Goal: Obtain resource: Obtain resource

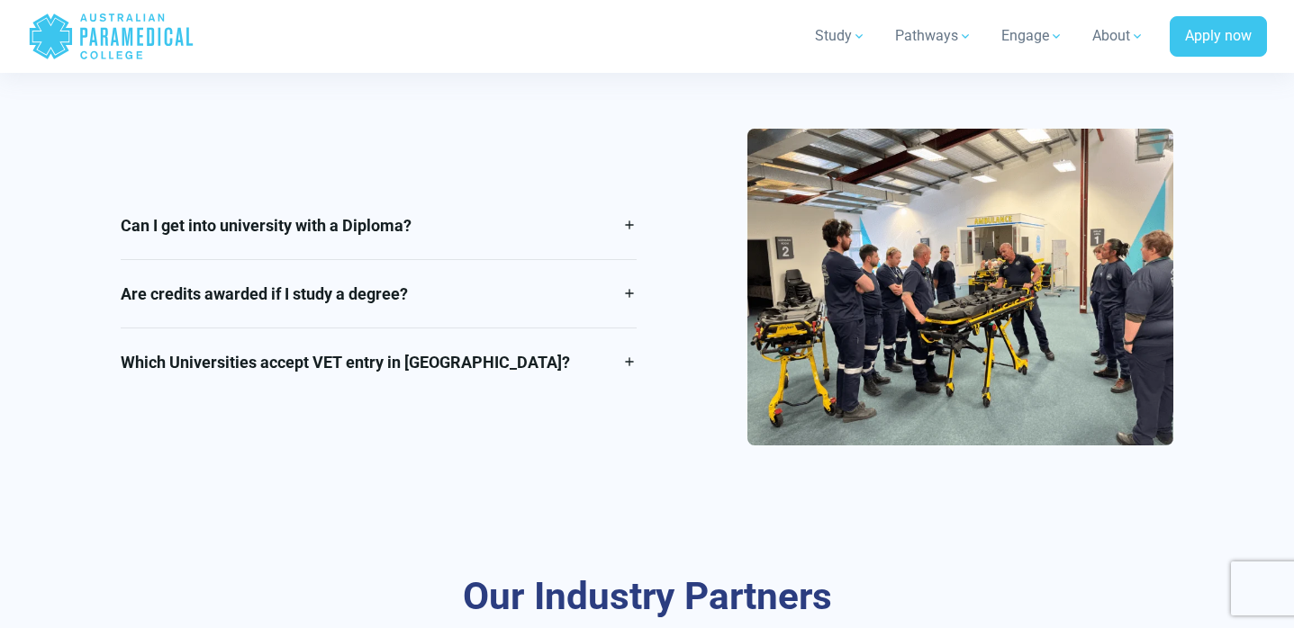
scroll to position [2741, 0]
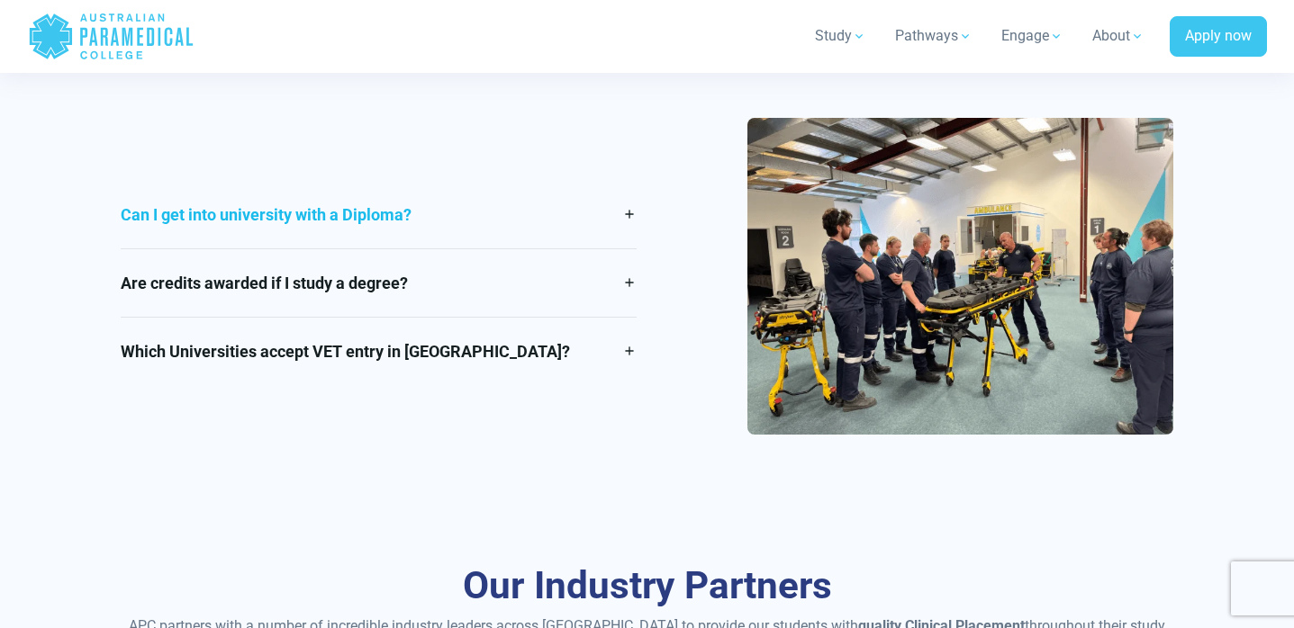
click at [511, 230] on link "Can I get into university with a Diploma?" at bounding box center [379, 215] width 516 height 68
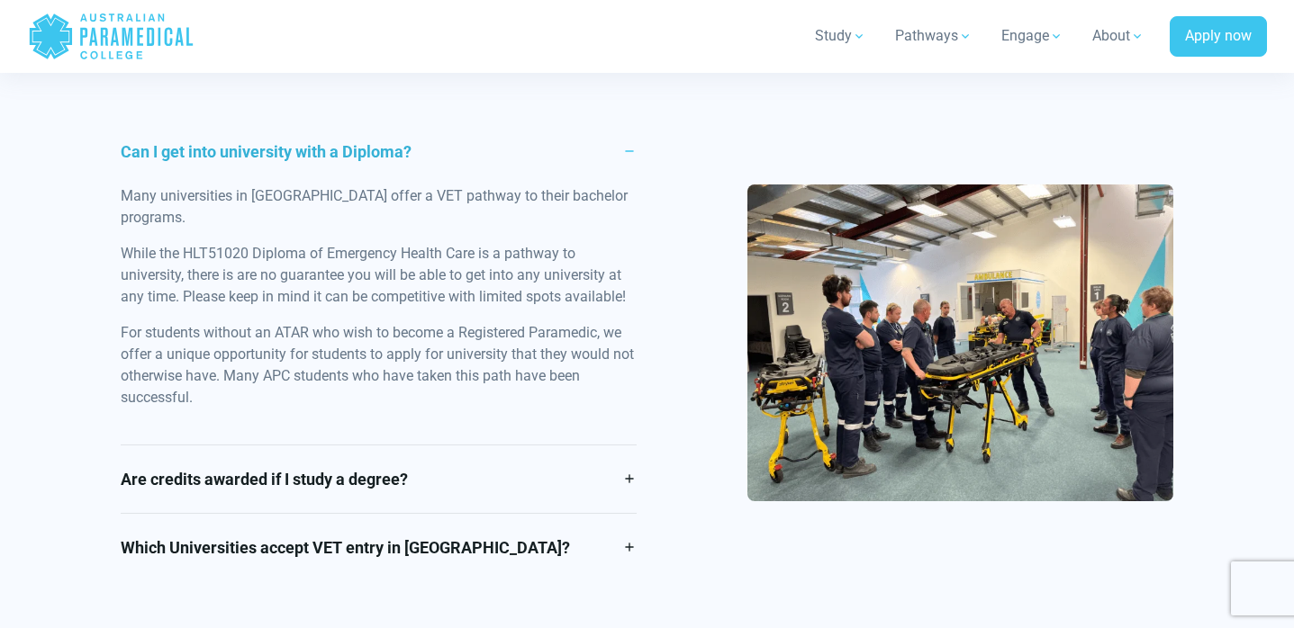
click at [489, 144] on link "Can I get into university with a Diploma?" at bounding box center [379, 152] width 516 height 68
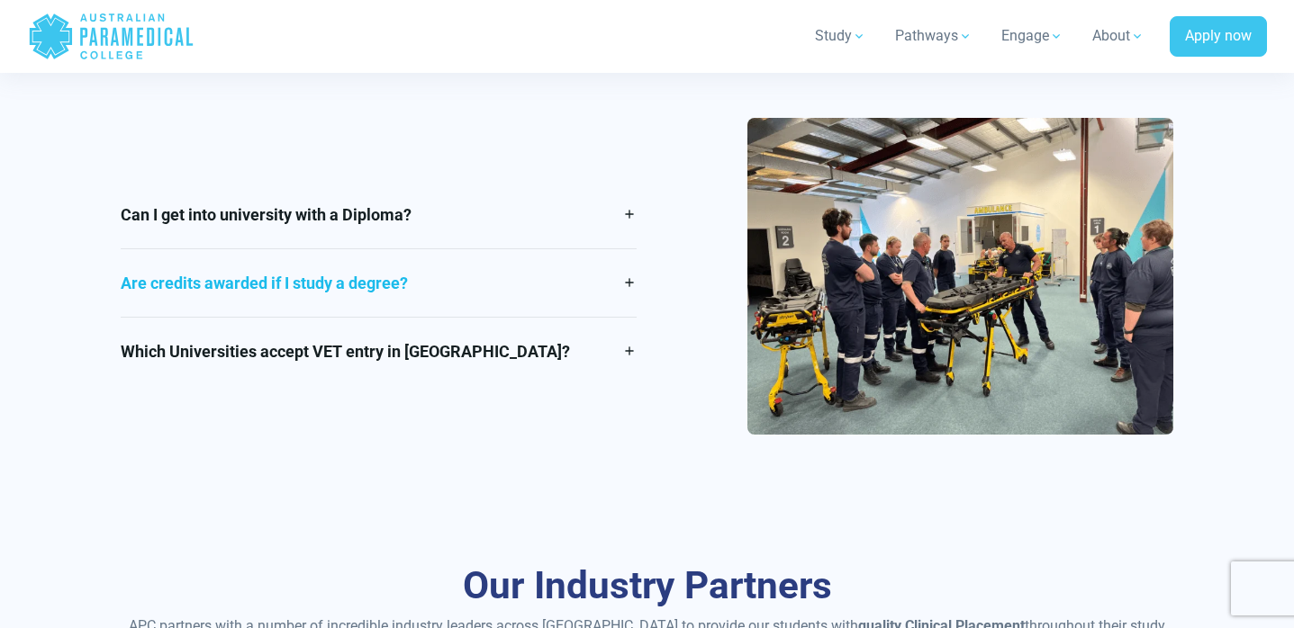
click at [452, 290] on link "Are credits awarded if I study a degree?" at bounding box center [379, 283] width 516 height 68
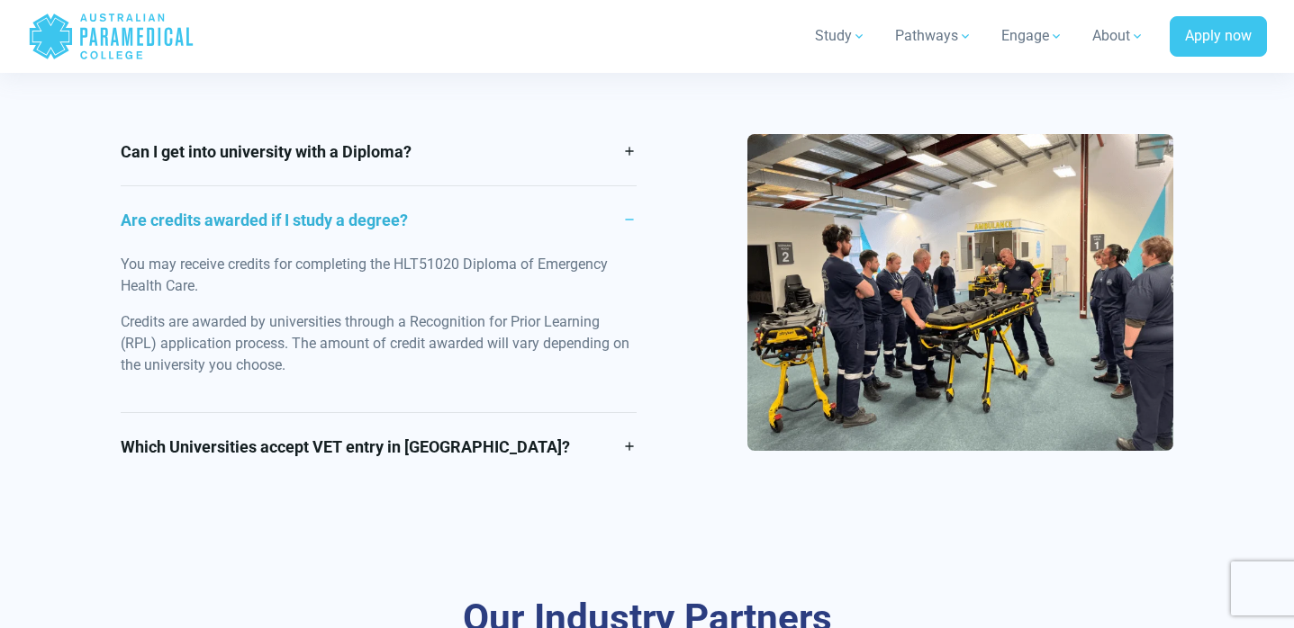
click at [476, 224] on link "Are credits awarded if I study a degree?" at bounding box center [379, 220] width 516 height 68
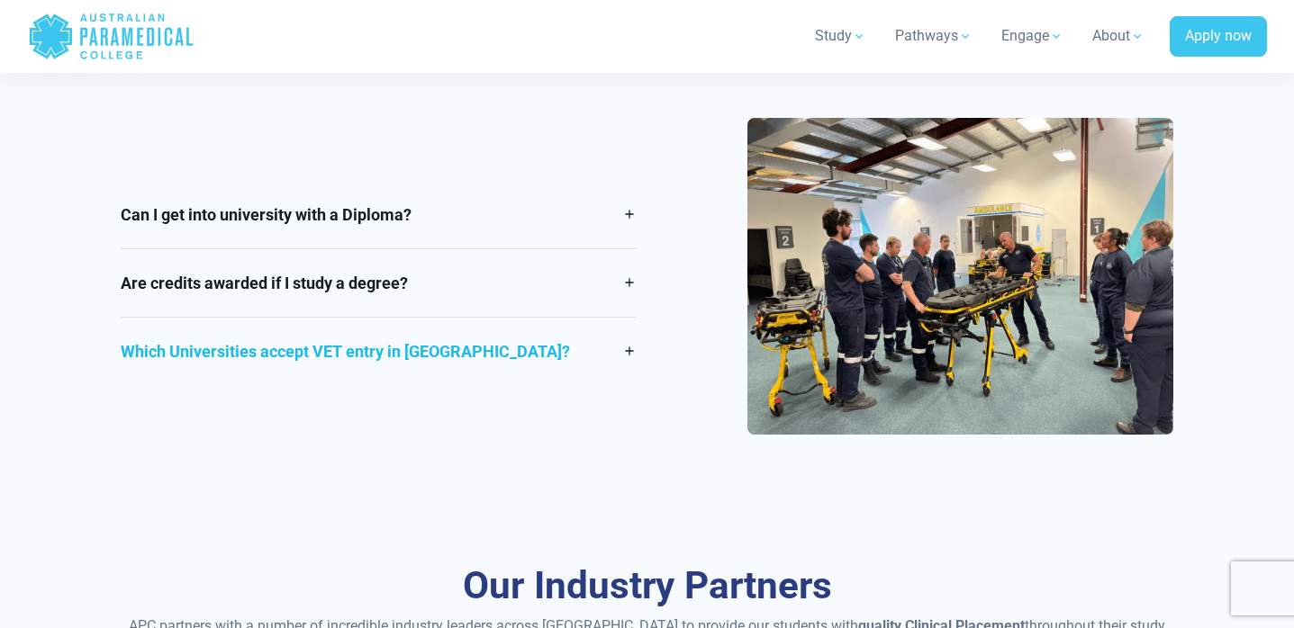
click at [473, 339] on link "Which Universities accept VET entry in [GEOGRAPHIC_DATA]?" at bounding box center [379, 352] width 516 height 68
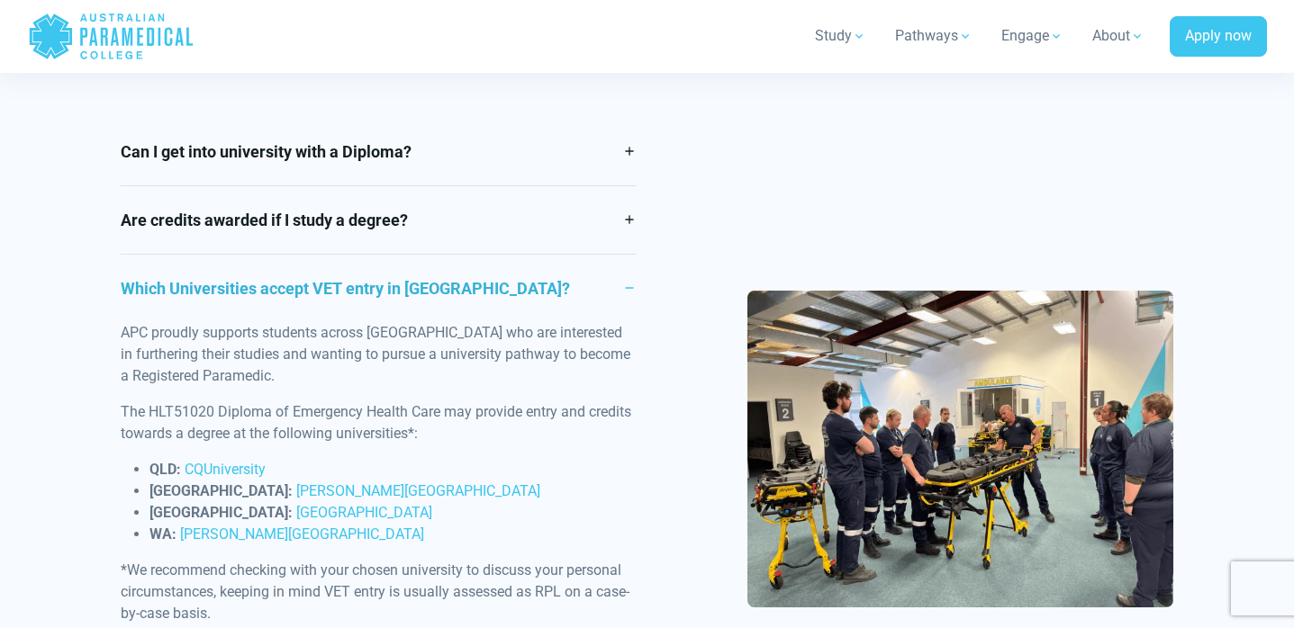
click at [482, 269] on link "Which Universities accept VET entry in [GEOGRAPHIC_DATA]?" at bounding box center [379, 289] width 516 height 68
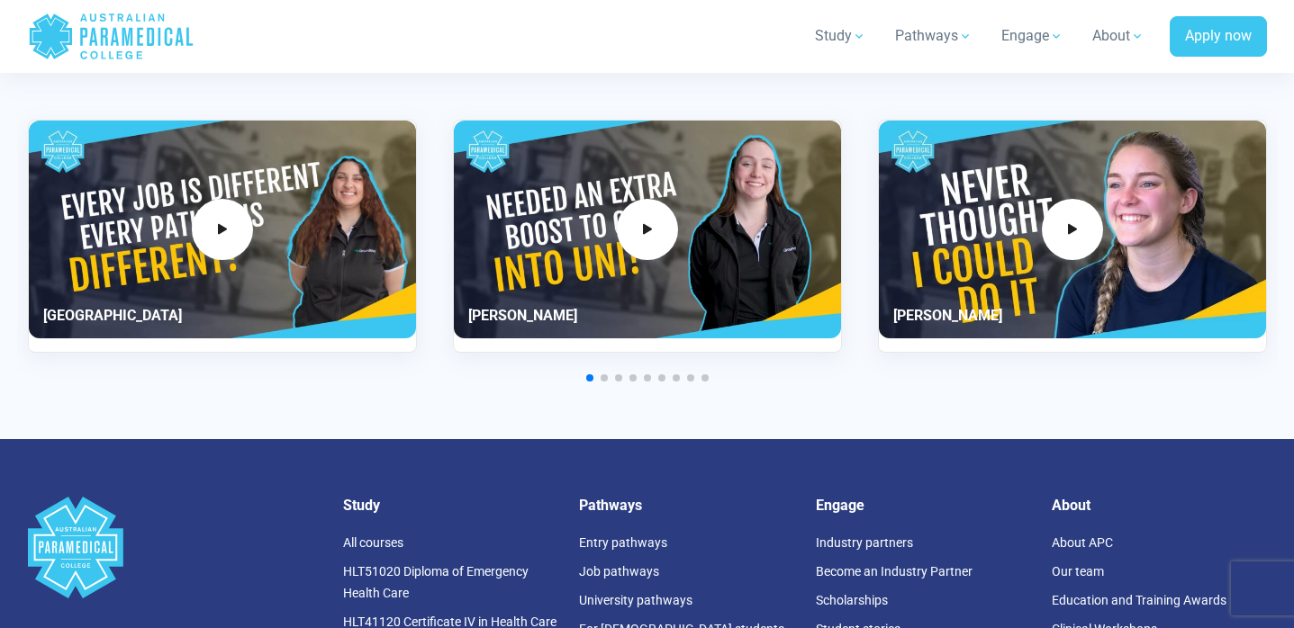
scroll to position [5993, 0]
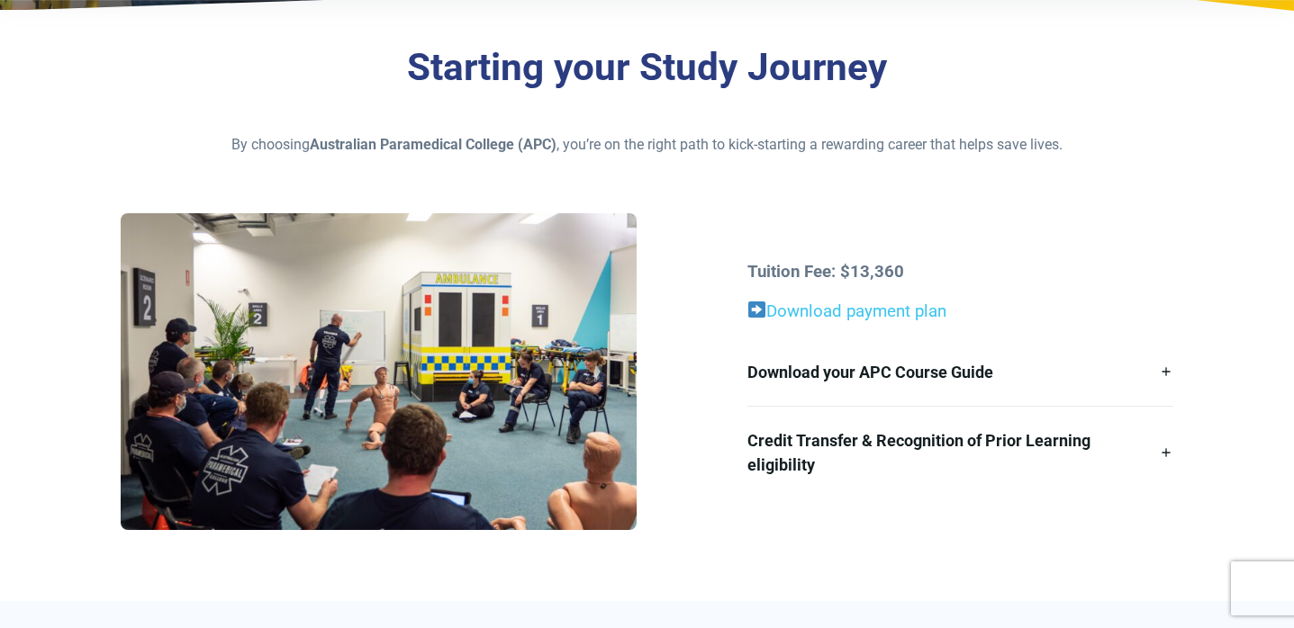
scroll to position [421, 0]
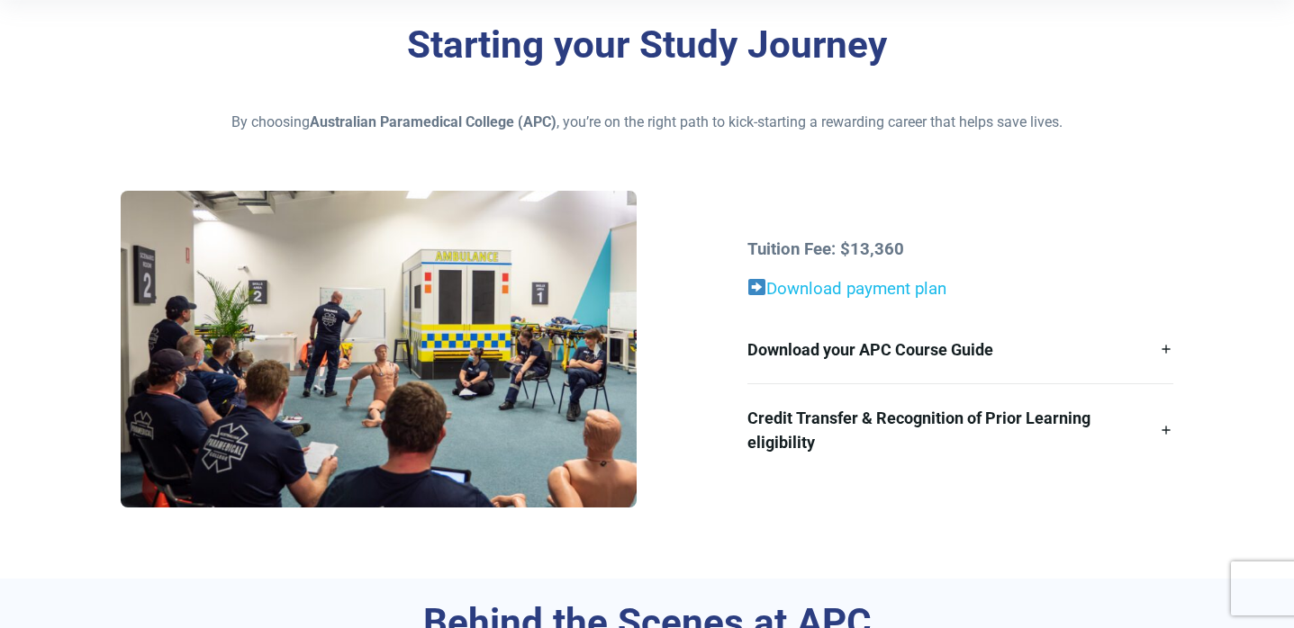
click at [788, 293] on link "Download payment plan" at bounding box center [856, 289] width 180 height 20
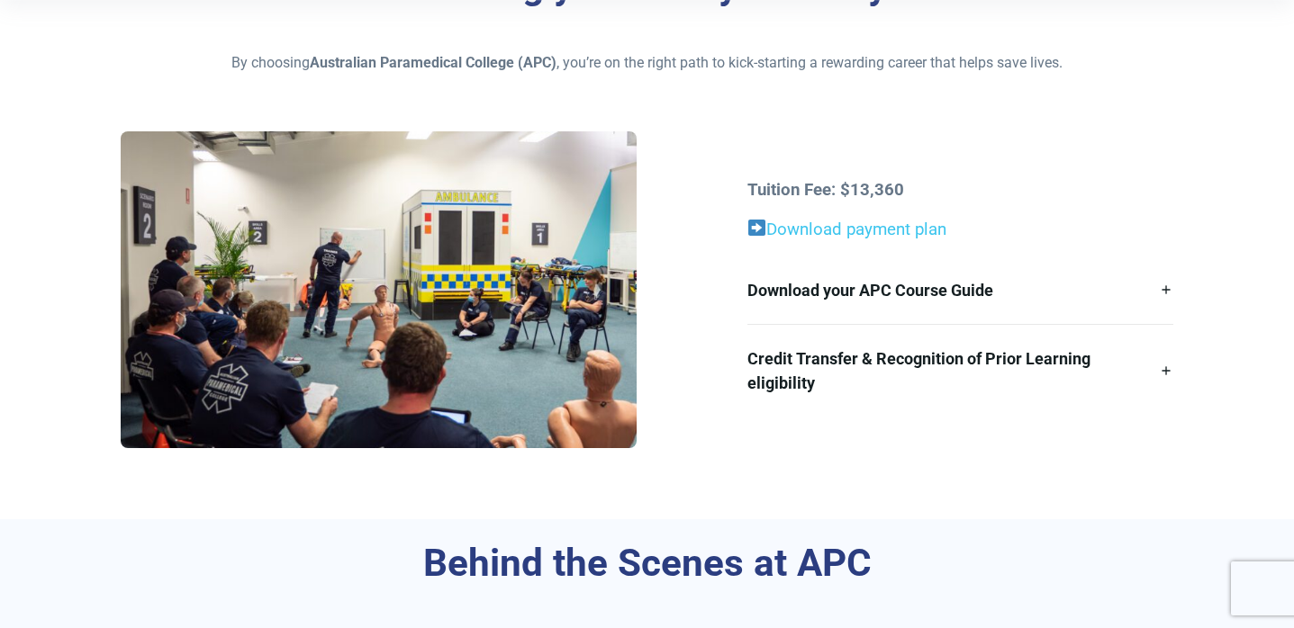
scroll to position [333, 0]
